Goal: Information Seeking & Learning: Compare options

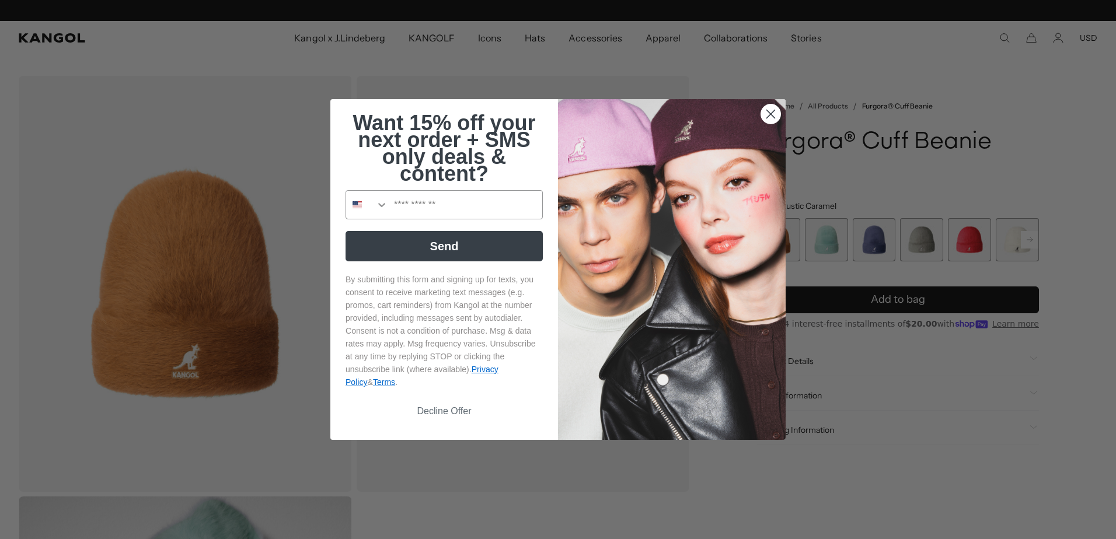
click at [767, 116] on icon "Close dialog" at bounding box center [771, 114] width 8 height 8
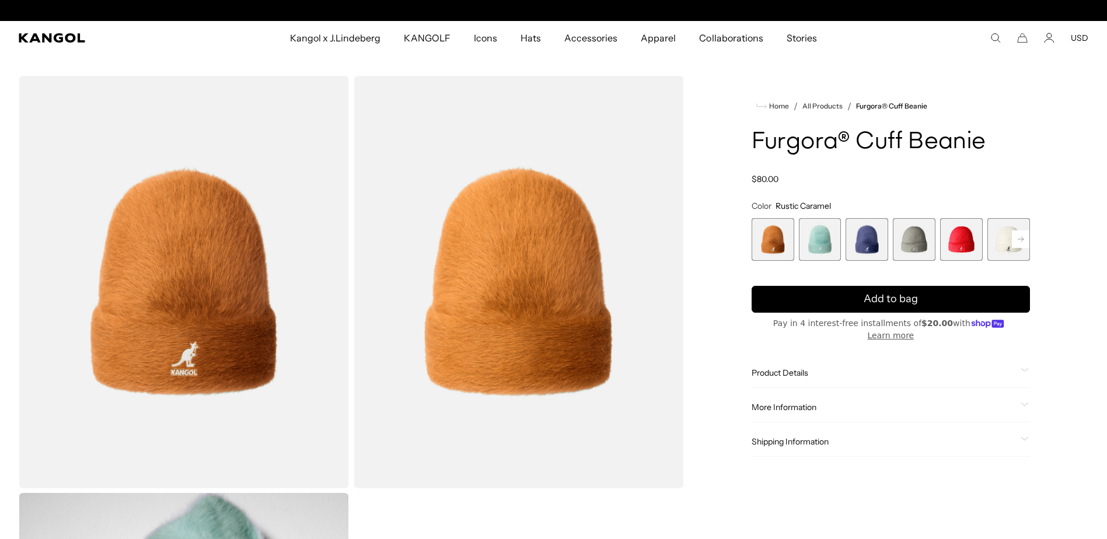
click at [695, 180] on div "Home / All Products / Furgora® Cuff Beanie Furgora® Cuff Beanie Regular price $…" at bounding box center [890, 491] width 395 height 830
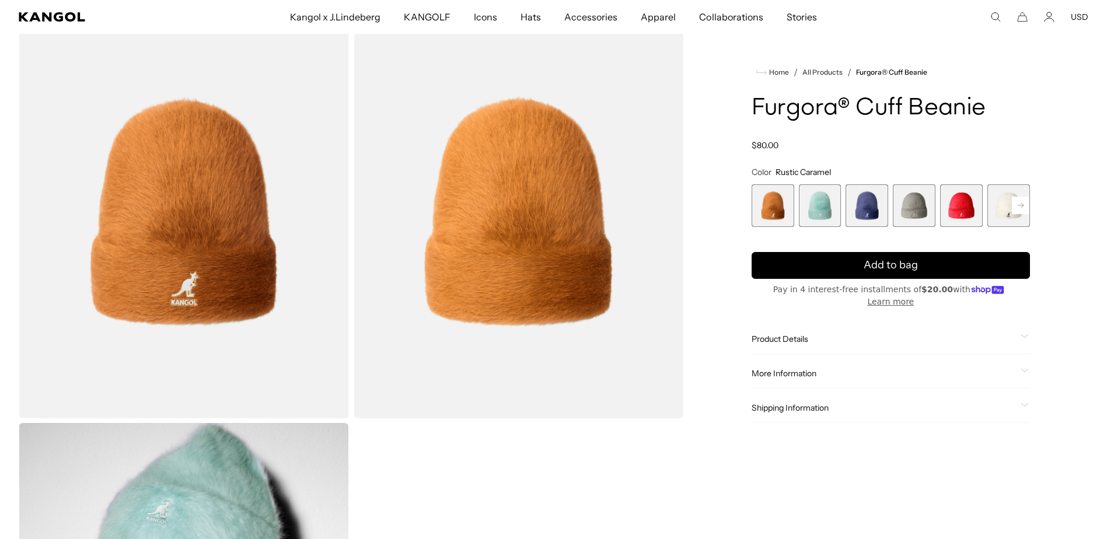
scroll to position [47, 0]
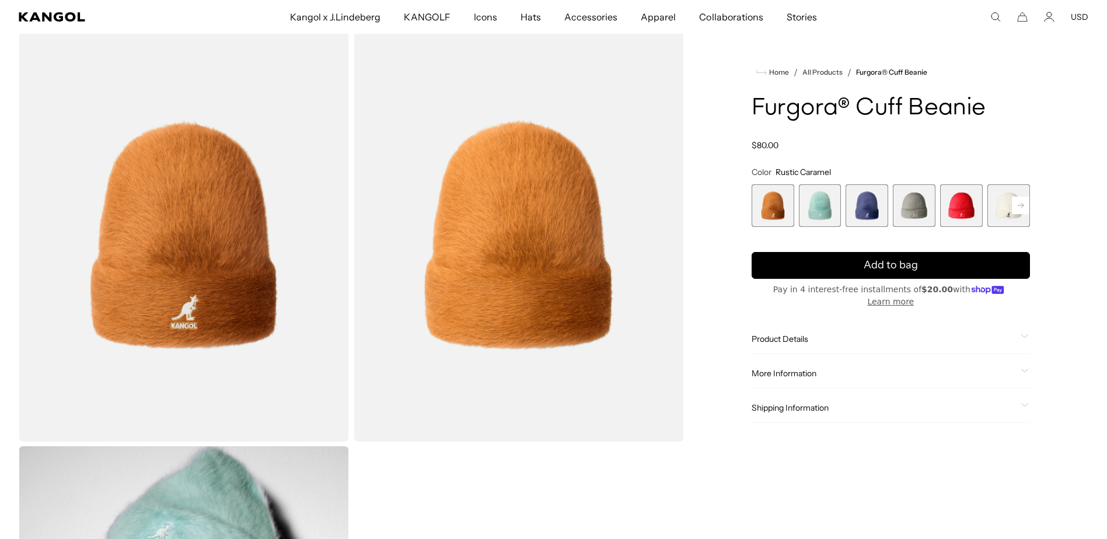
click at [868, 206] on span "3 of 7" at bounding box center [866, 205] width 43 height 43
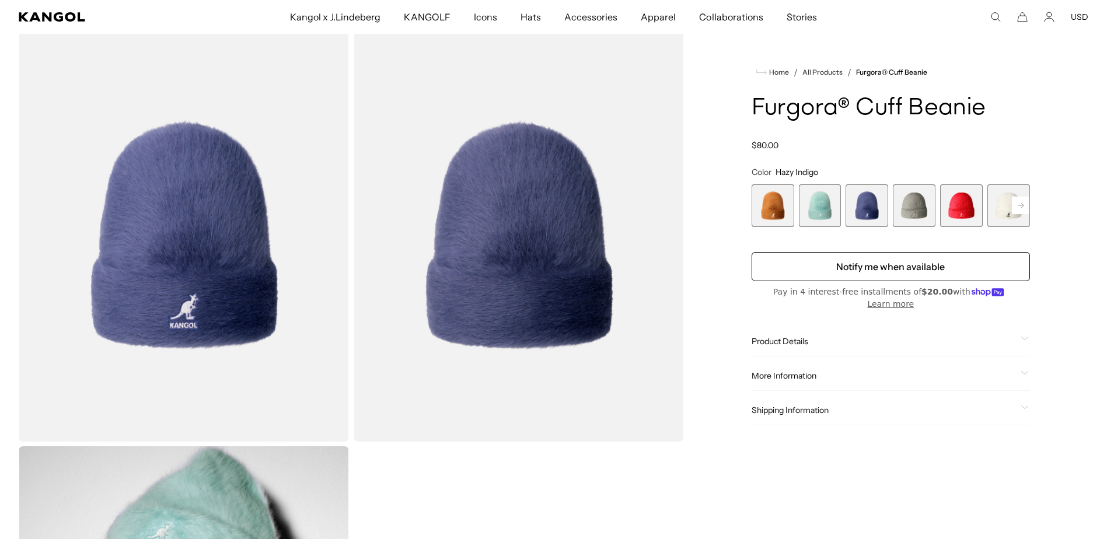
scroll to position [0, 240]
click at [910, 207] on span "4 of 7" at bounding box center [914, 205] width 43 height 43
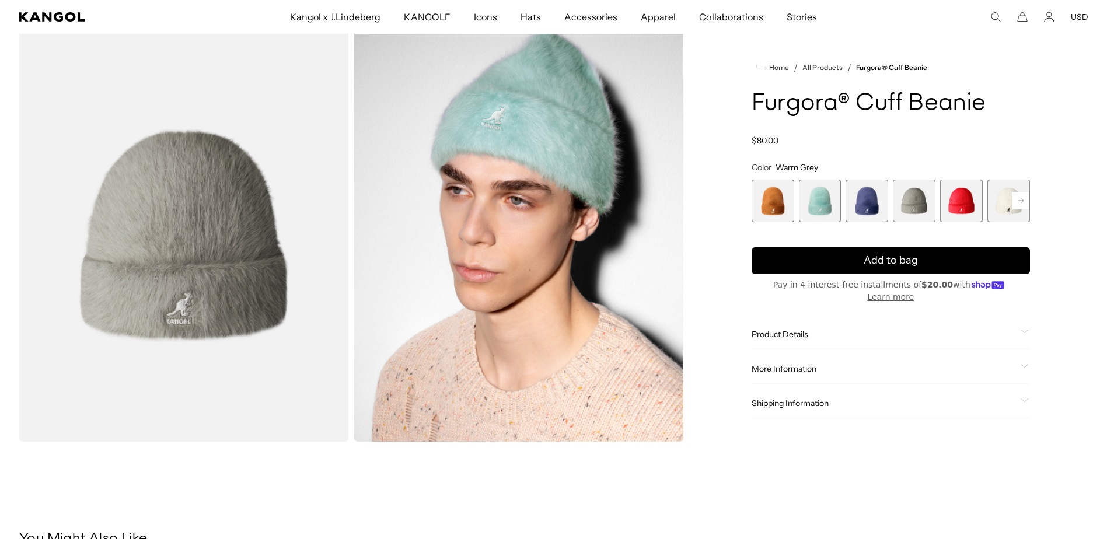
click at [959, 214] on span "5 of 7" at bounding box center [961, 201] width 43 height 43
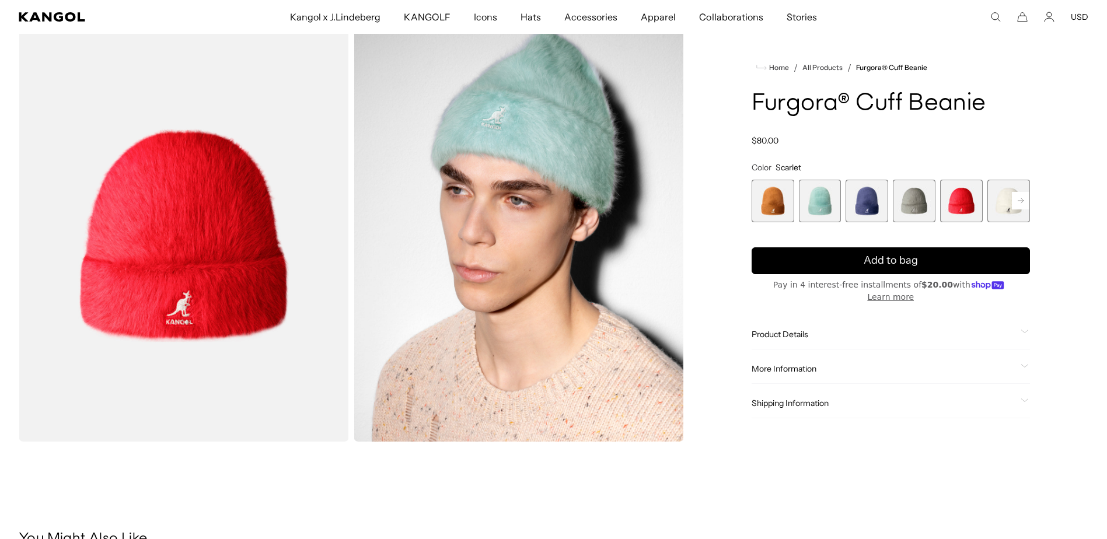
scroll to position [0, 240]
click at [1021, 207] on rect at bounding box center [1021, 202] width 18 height 18
click at [1004, 217] on span "7 of 7" at bounding box center [1008, 201] width 43 height 43
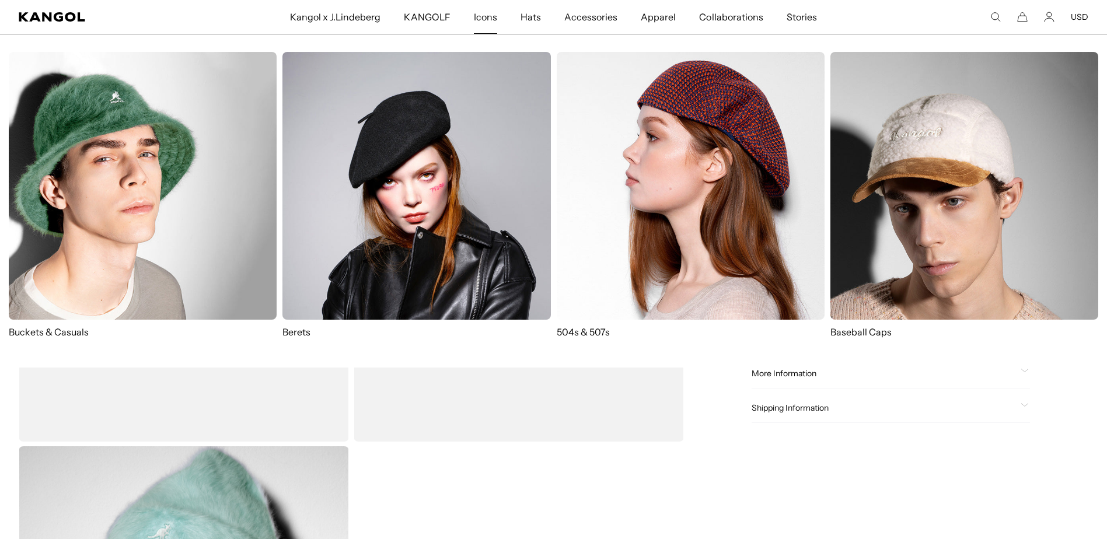
scroll to position [0, 240]
click at [669, 177] on img at bounding box center [691, 186] width 268 height 268
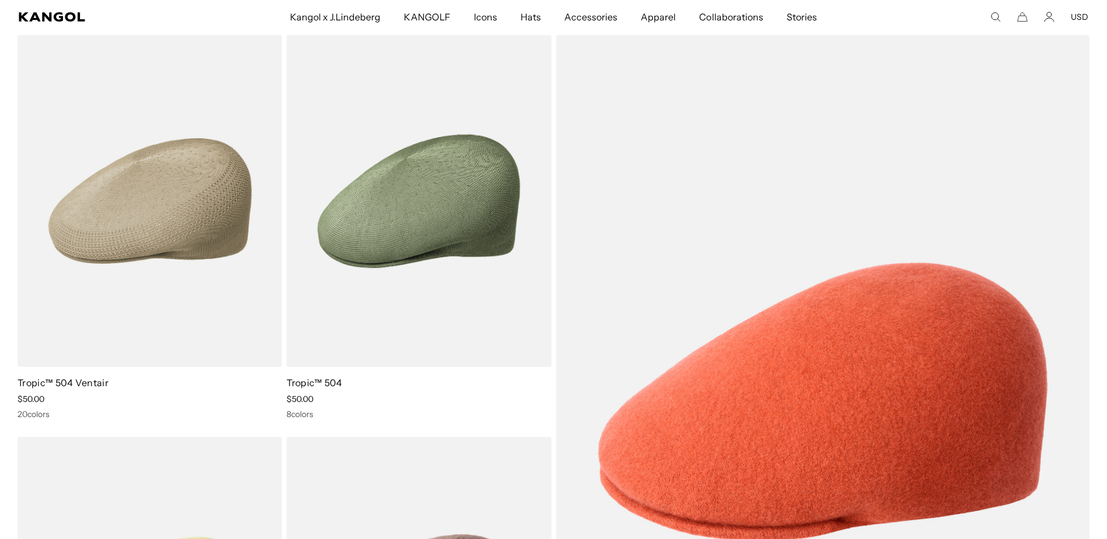
scroll to position [0, 240]
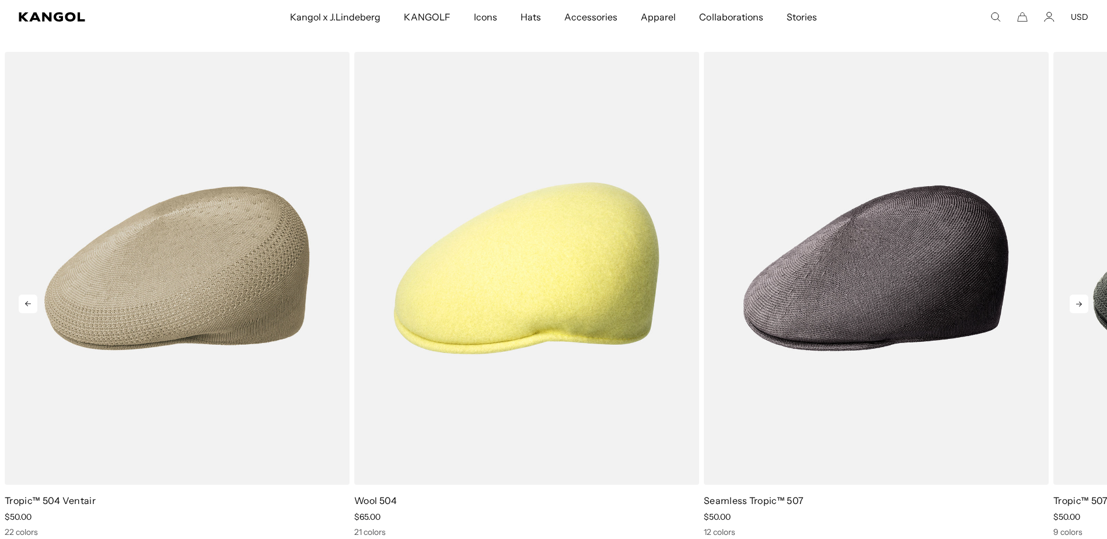
click at [1080, 306] on icon at bounding box center [1079, 304] width 6 height 5
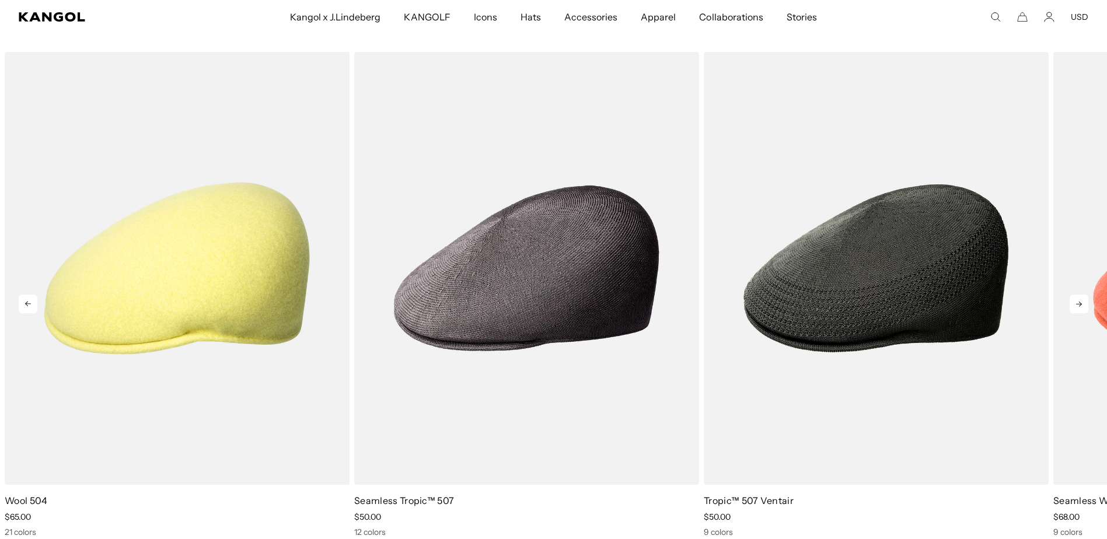
click at [1082, 309] on icon at bounding box center [1078, 304] width 19 height 19
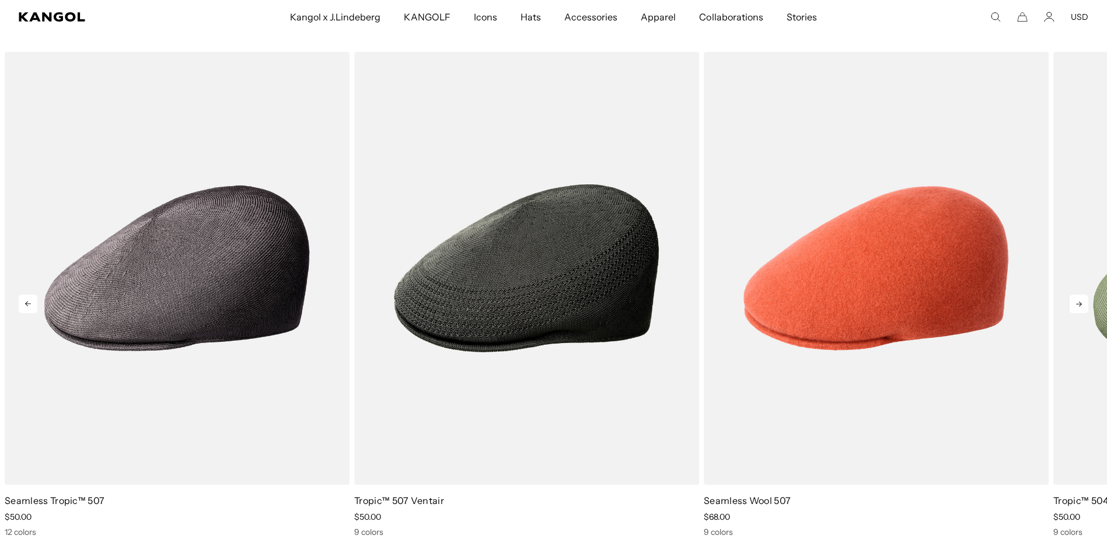
click at [1082, 305] on icon at bounding box center [1079, 304] width 6 height 5
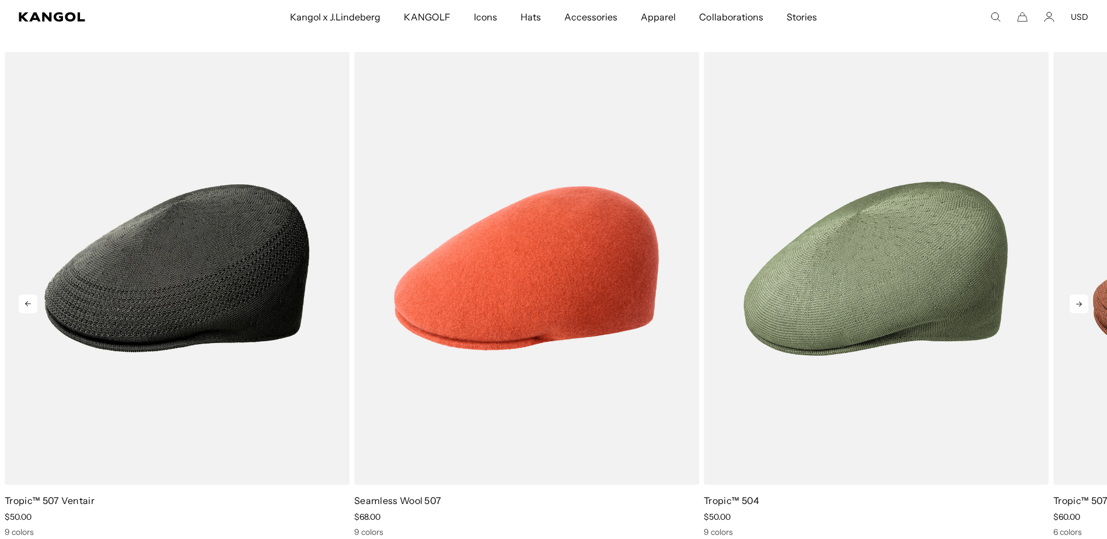
click at [1081, 303] on icon at bounding box center [1079, 304] width 6 height 5
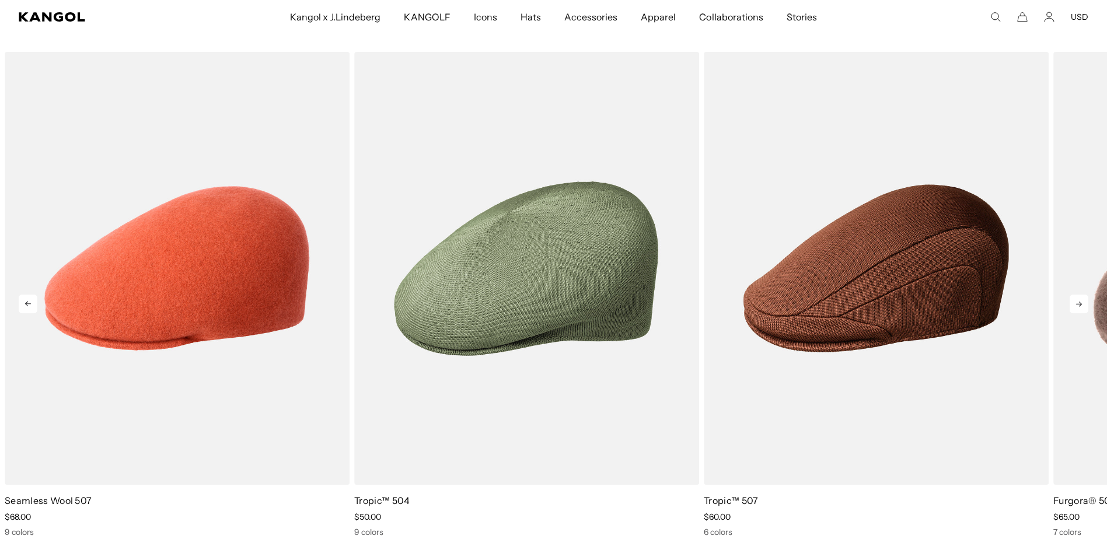
click at [1084, 306] on icon at bounding box center [1078, 304] width 19 height 19
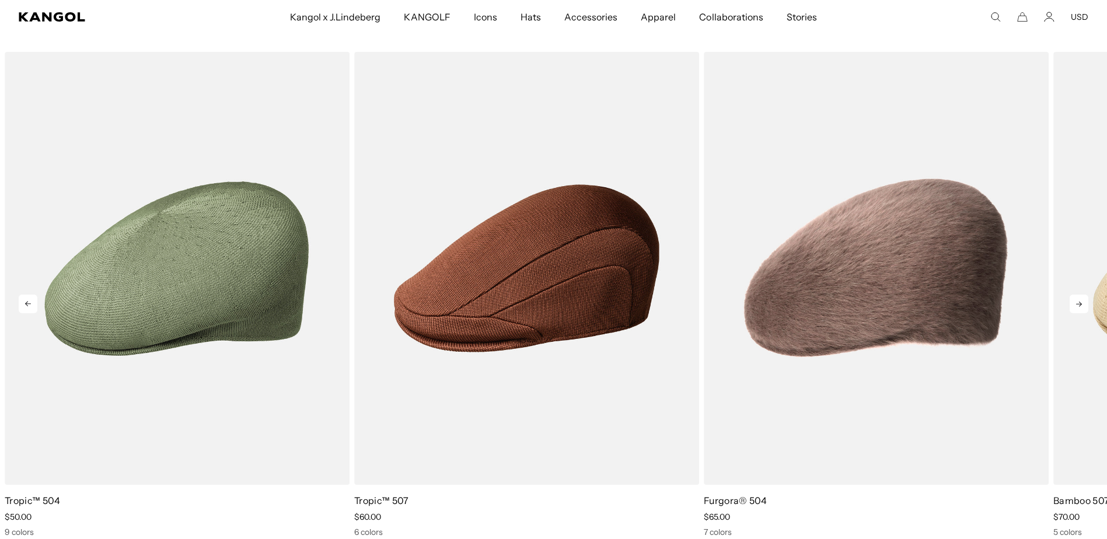
click at [1076, 304] on icon at bounding box center [1079, 304] width 6 height 5
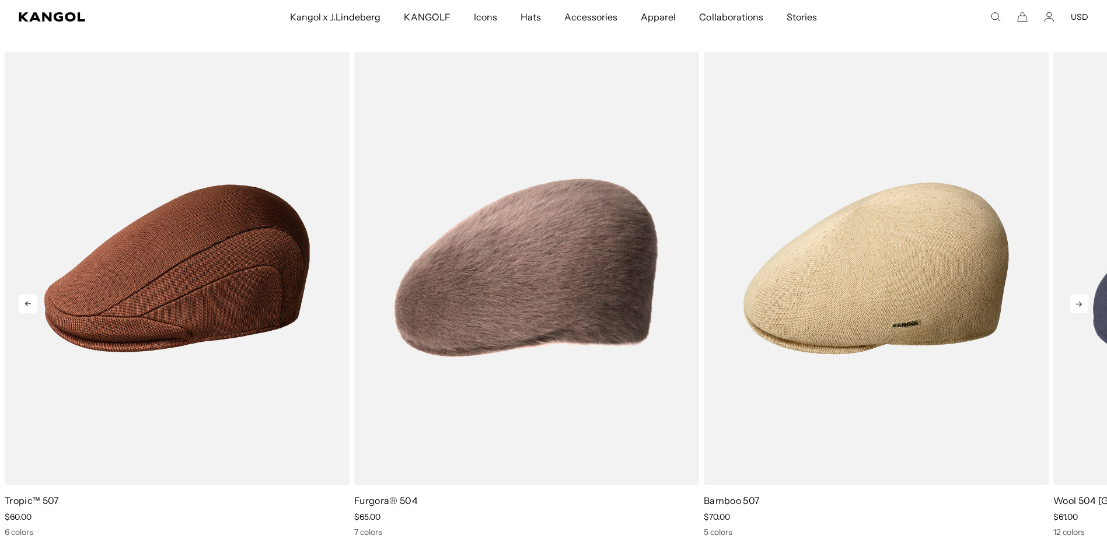
click at [1079, 304] on icon at bounding box center [1079, 304] width 6 height 5
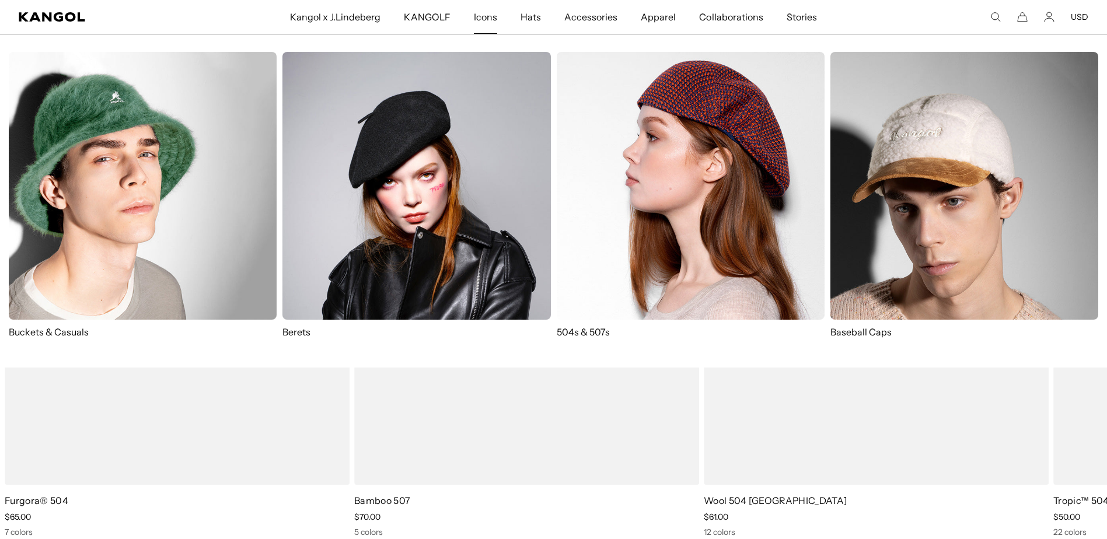
click at [414, 146] on img at bounding box center [416, 186] width 268 height 268
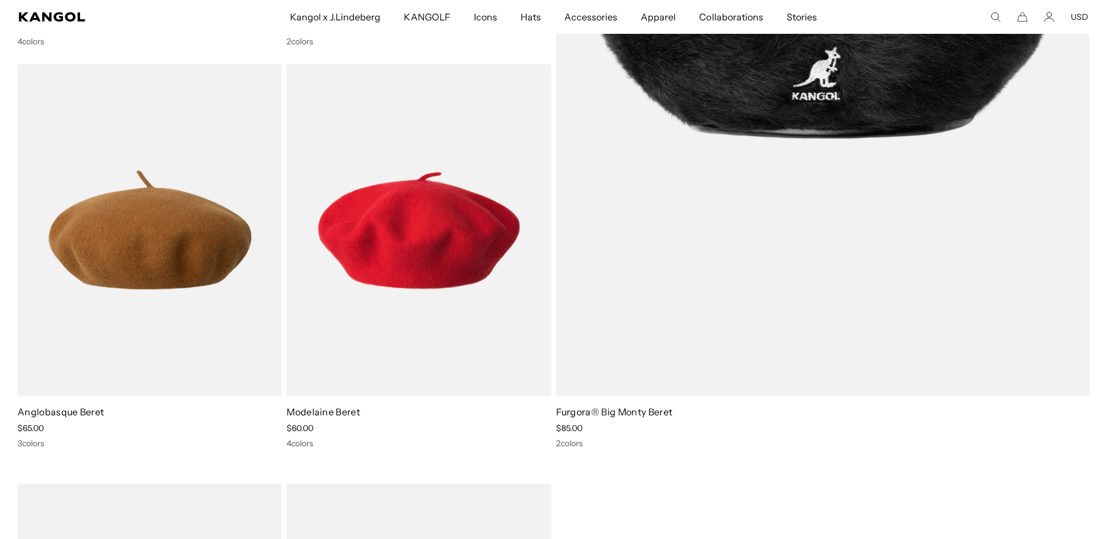
scroll to position [0, 0]
click at [5, 221] on div "[PERSON_NAME]® Wool Beret Sale Price $65.00 4 colors Wool Jax Beret Sale Price …" at bounding box center [553, 269] width 1107 height 1215
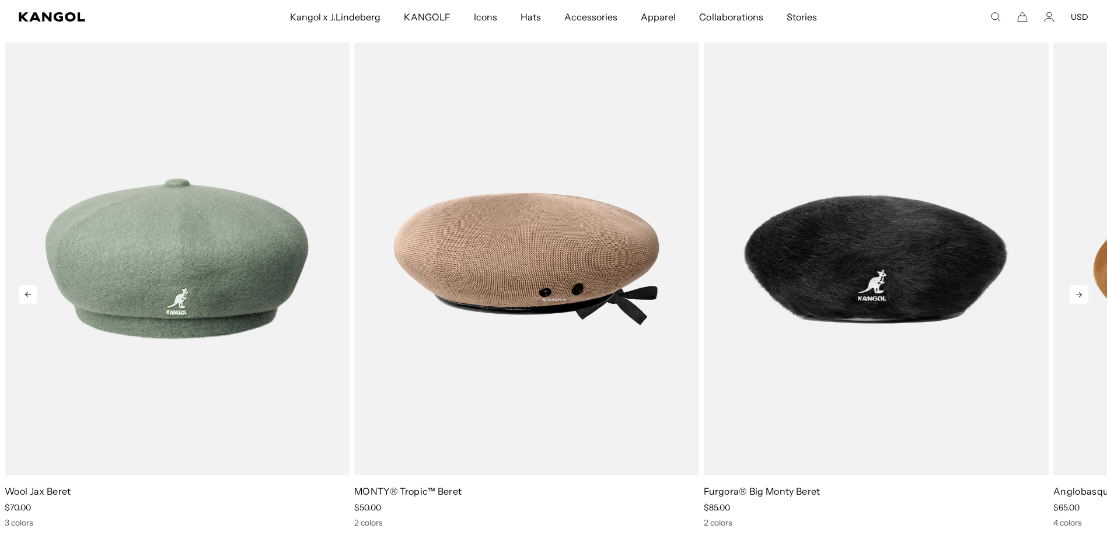
click at [1079, 298] on icon at bounding box center [1078, 294] width 19 height 19
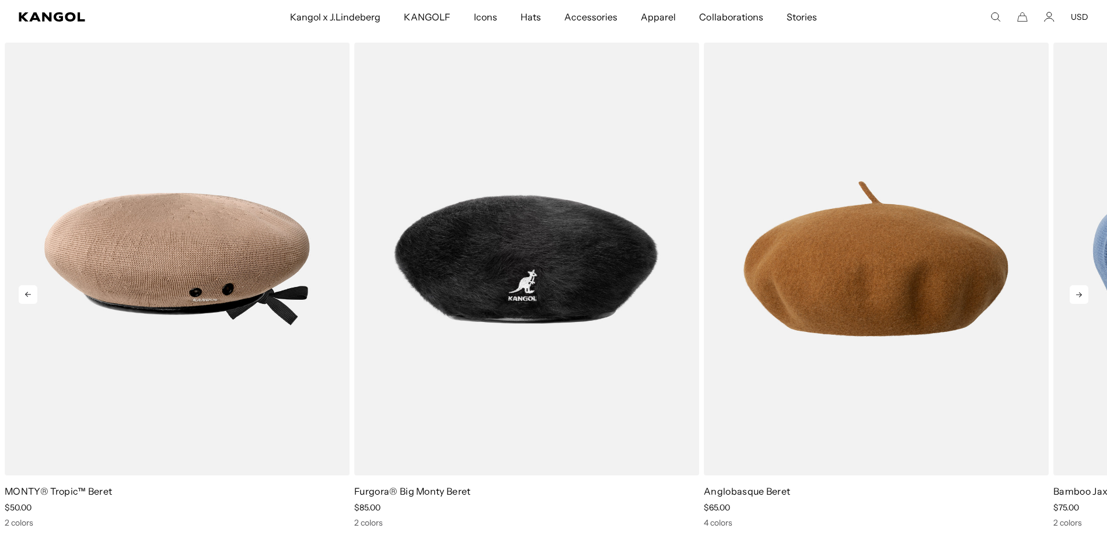
scroll to position [0, 240]
click at [1078, 295] on icon at bounding box center [1079, 294] width 6 height 5
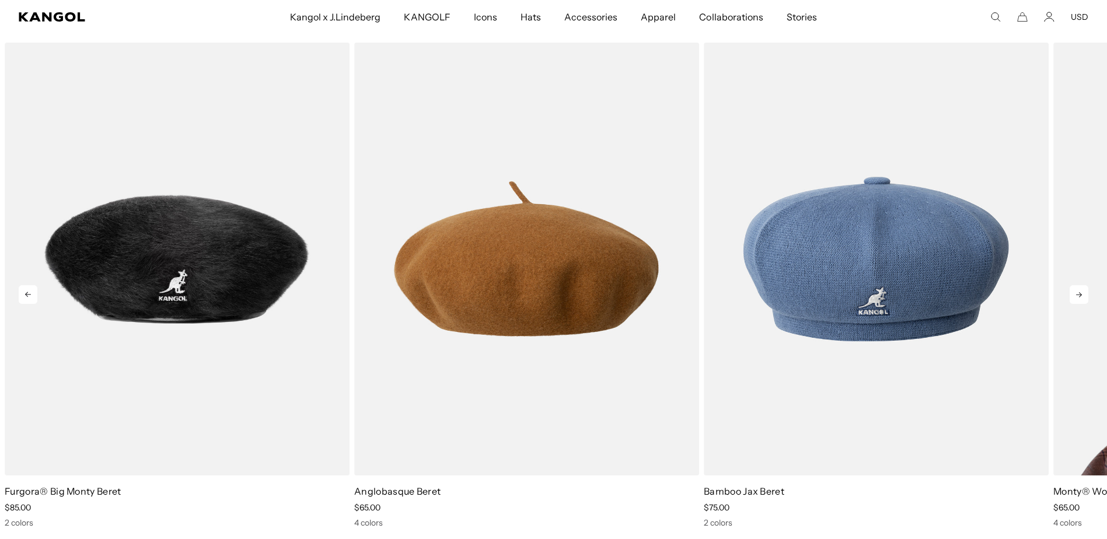
scroll to position [0, 0]
click at [1074, 296] on icon at bounding box center [1078, 294] width 19 height 19
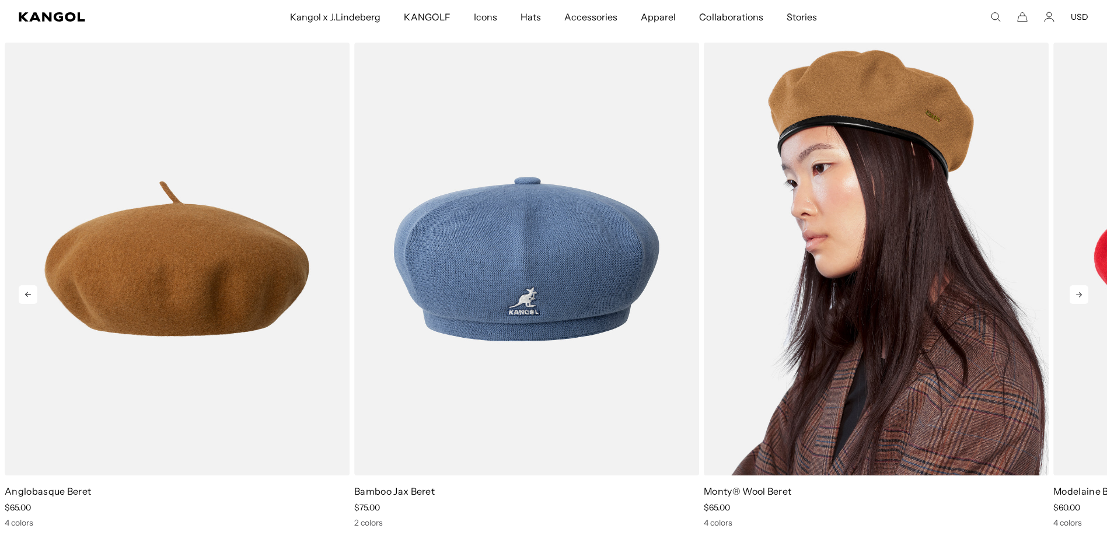
scroll to position [0, 240]
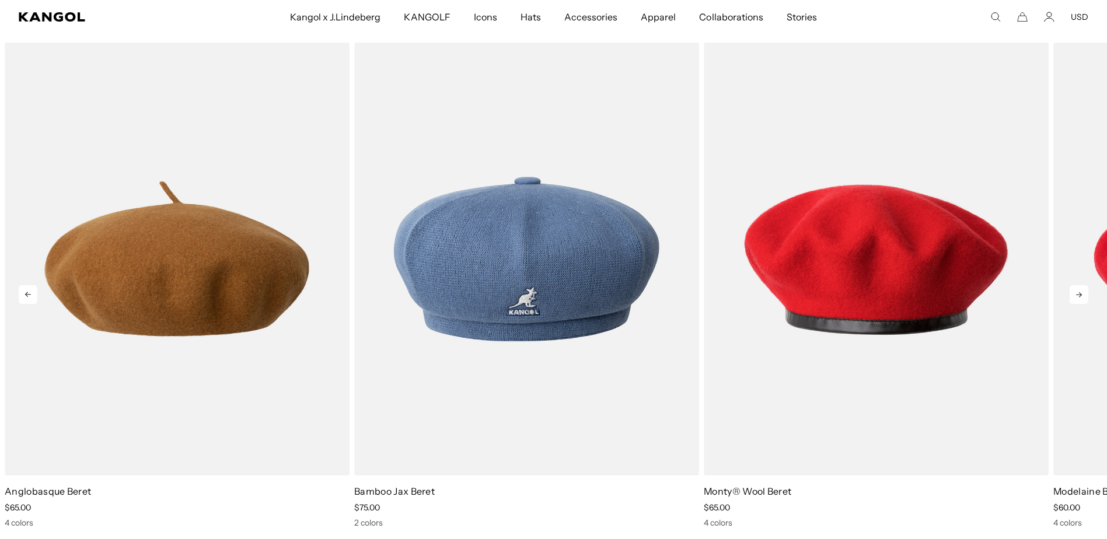
click at [1081, 293] on icon at bounding box center [1079, 294] width 6 height 5
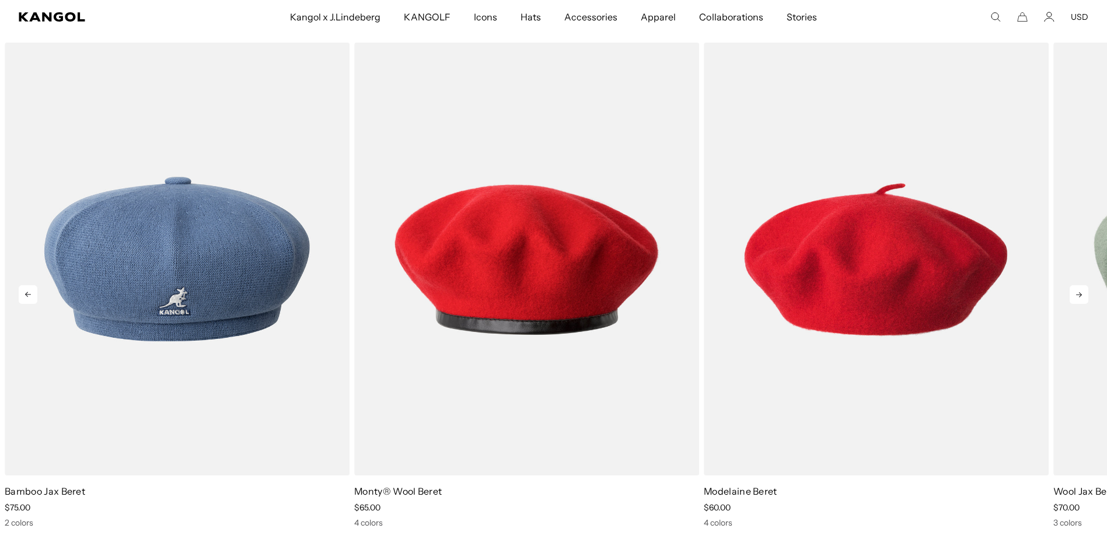
click at [1076, 296] on icon at bounding box center [1078, 294] width 19 height 19
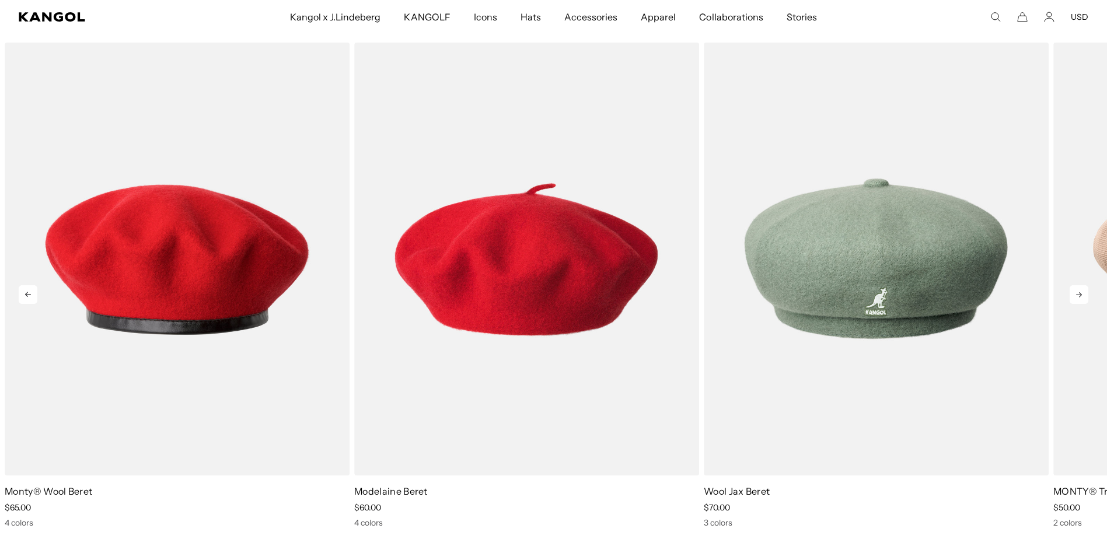
scroll to position [0, 0]
click at [1081, 293] on icon at bounding box center [1078, 294] width 19 height 19
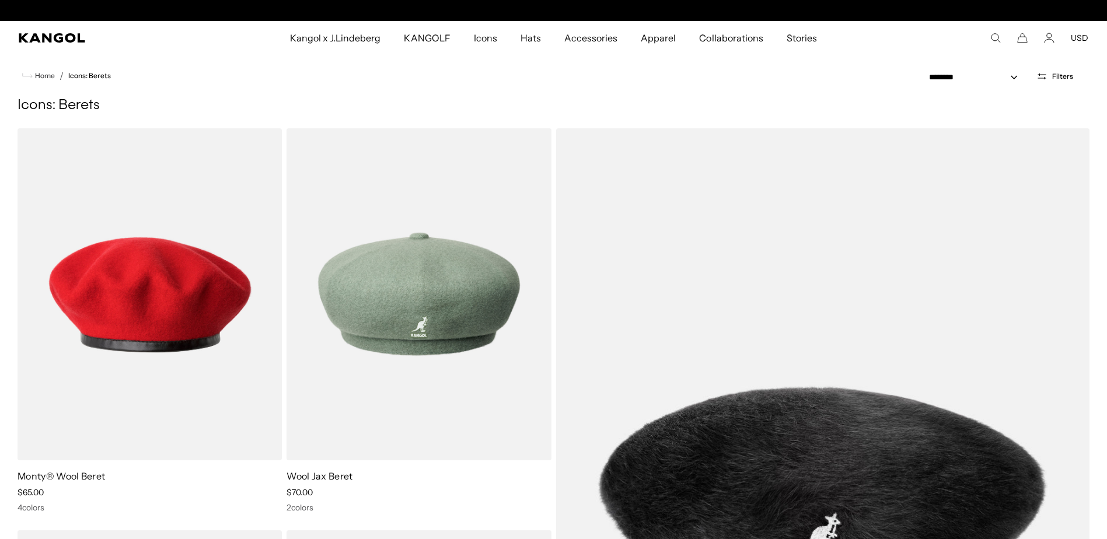
scroll to position [0, 240]
